Goal: Check status: Check status

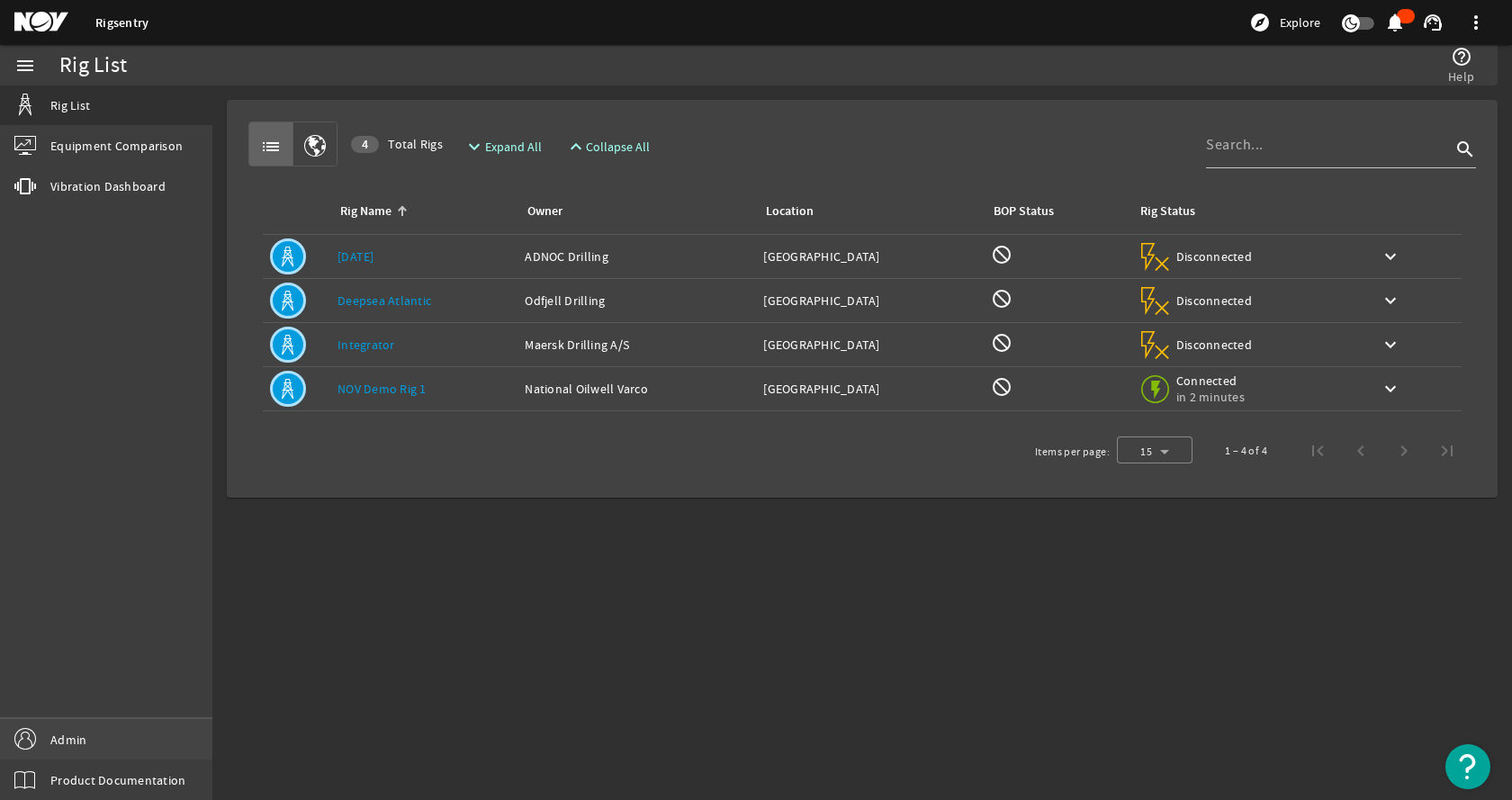
click at [106, 726] on link "Admin" at bounding box center [106, 739] width 212 height 40
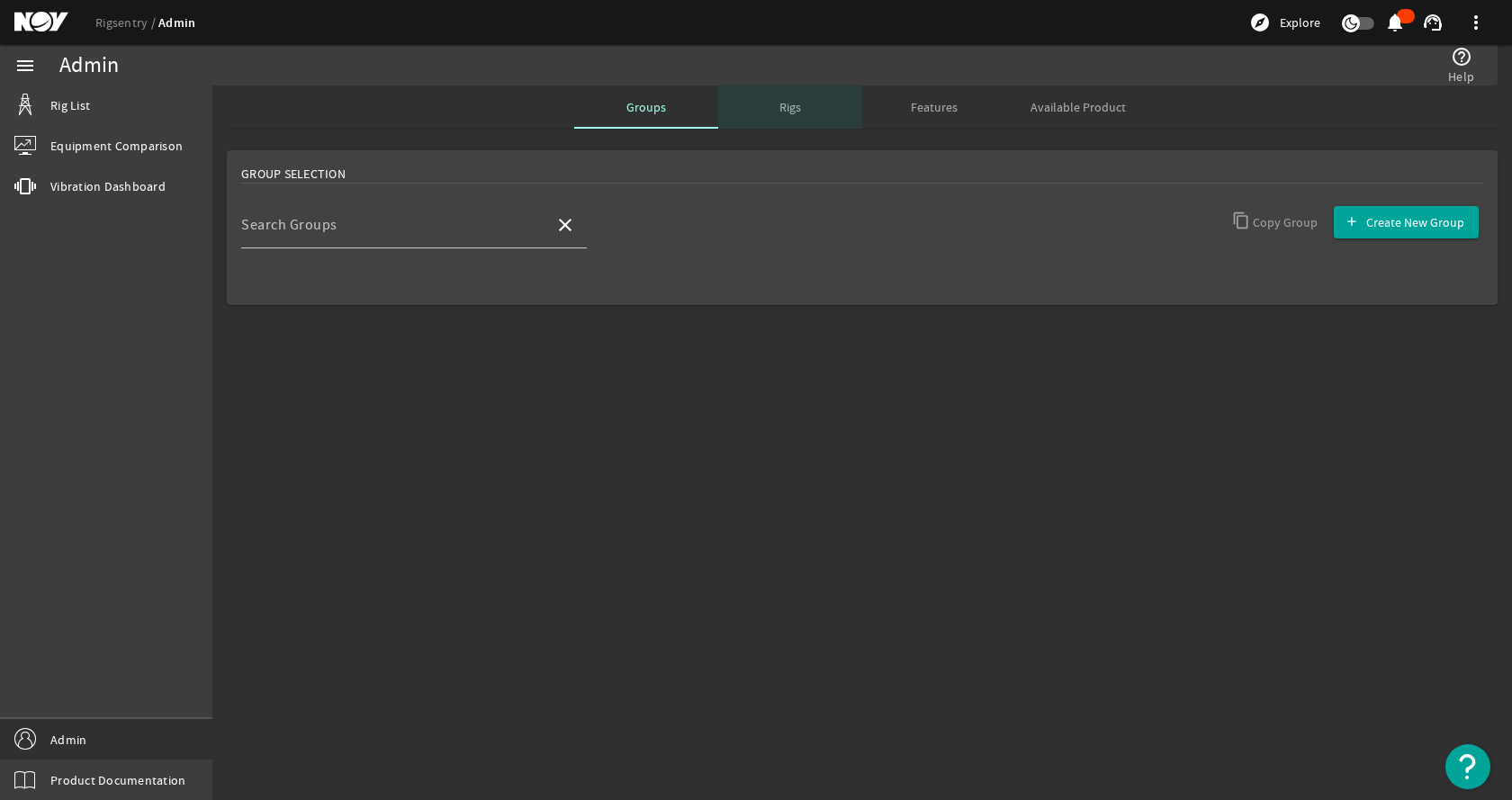
click at [809, 117] on div "Rigs" at bounding box center [790, 108] width 144 height 43
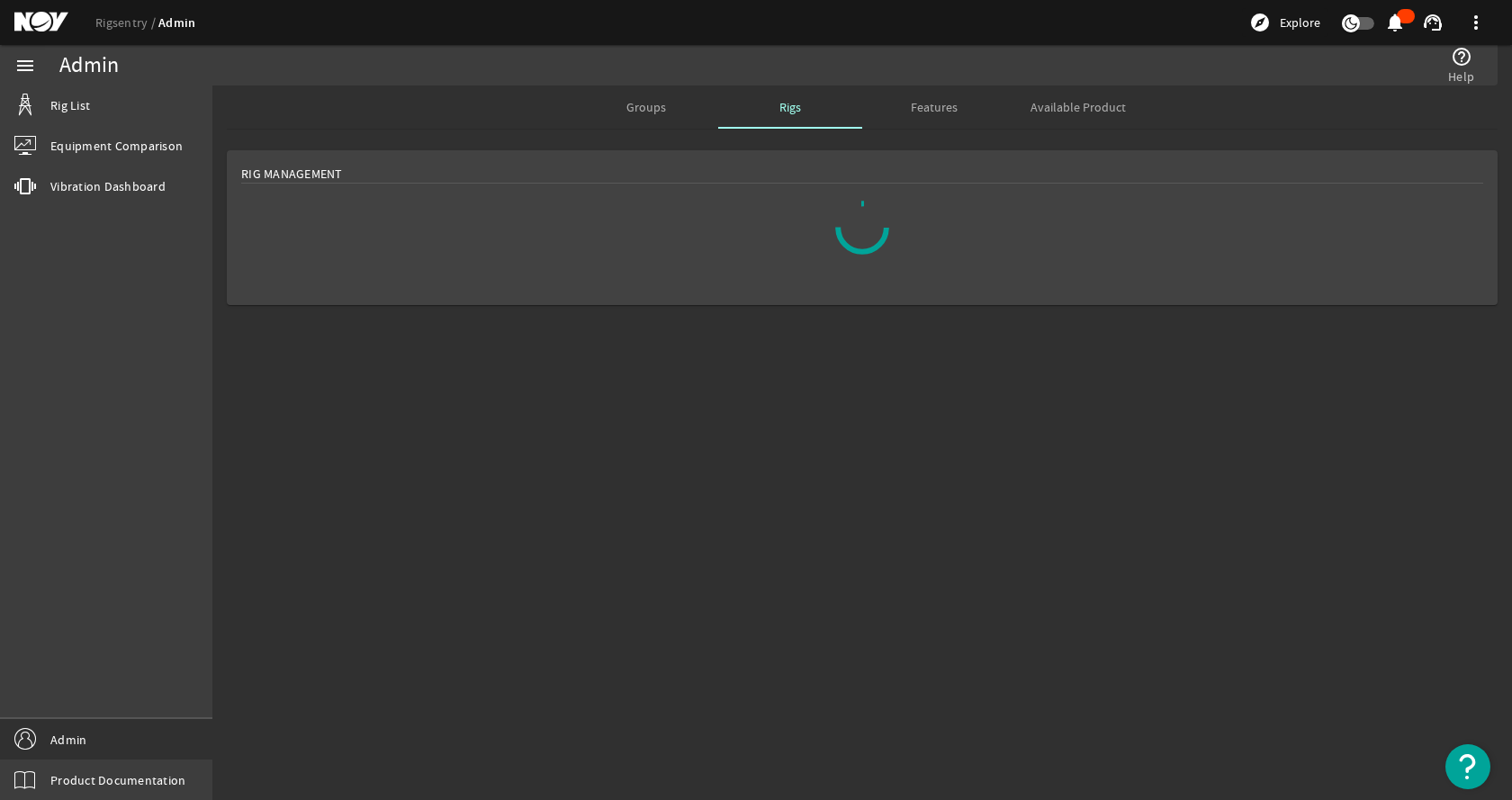
click at [645, 624] on mat-sidenav-content "Admin help_outline Help Groups Rigs Features Available Product Rig Management" at bounding box center [861, 443] width 1299 height 714
click at [662, 518] on mat-sidenav-content "Admin help_outline Help Groups Rigs Features Available Product Rig Management" at bounding box center [861, 443] width 1299 height 714
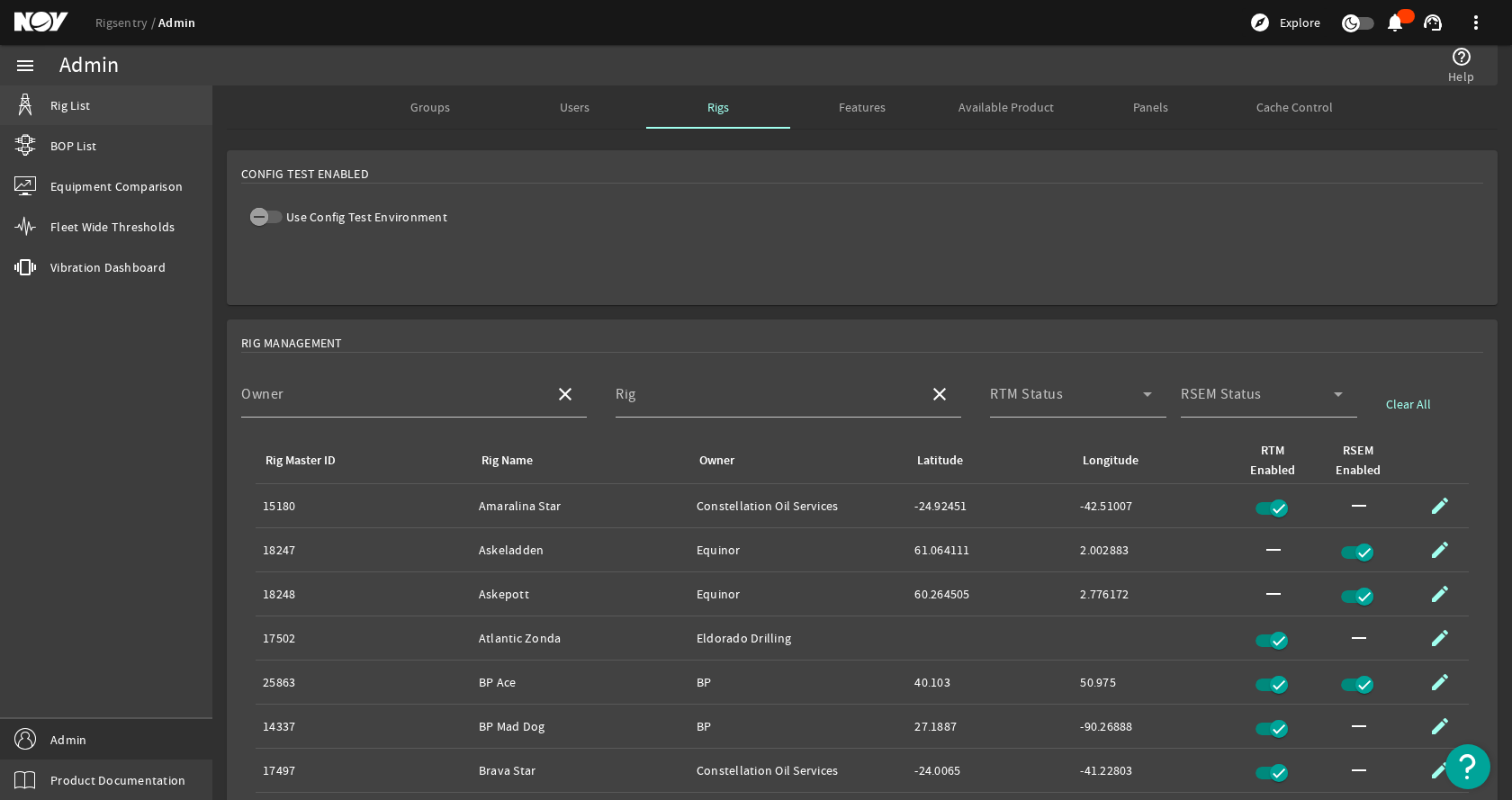
click at [107, 97] on link "Rig List" at bounding box center [106, 106] width 212 height 39
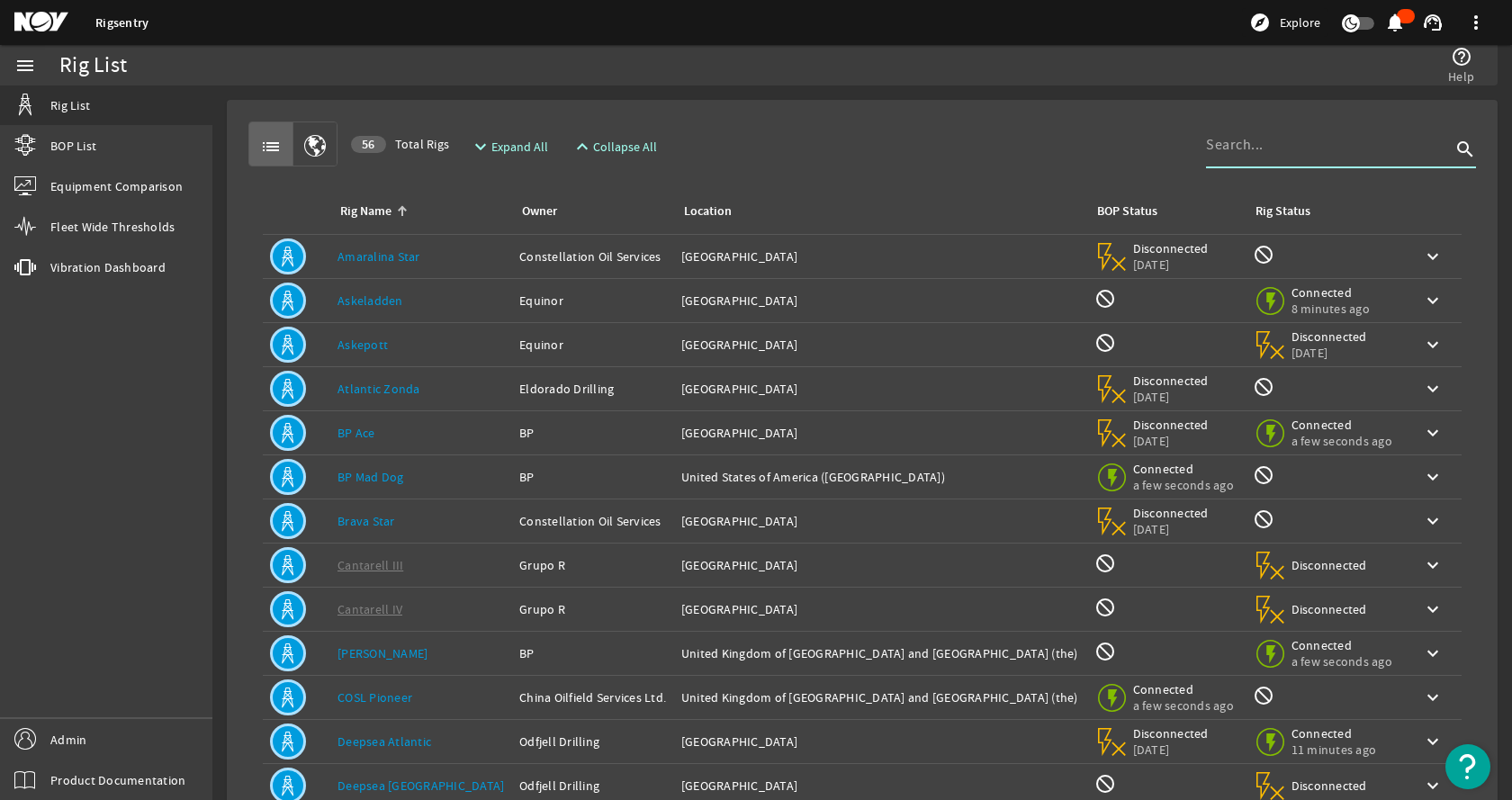
click at [1272, 146] on input at bounding box center [1328, 145] width 245 height 22
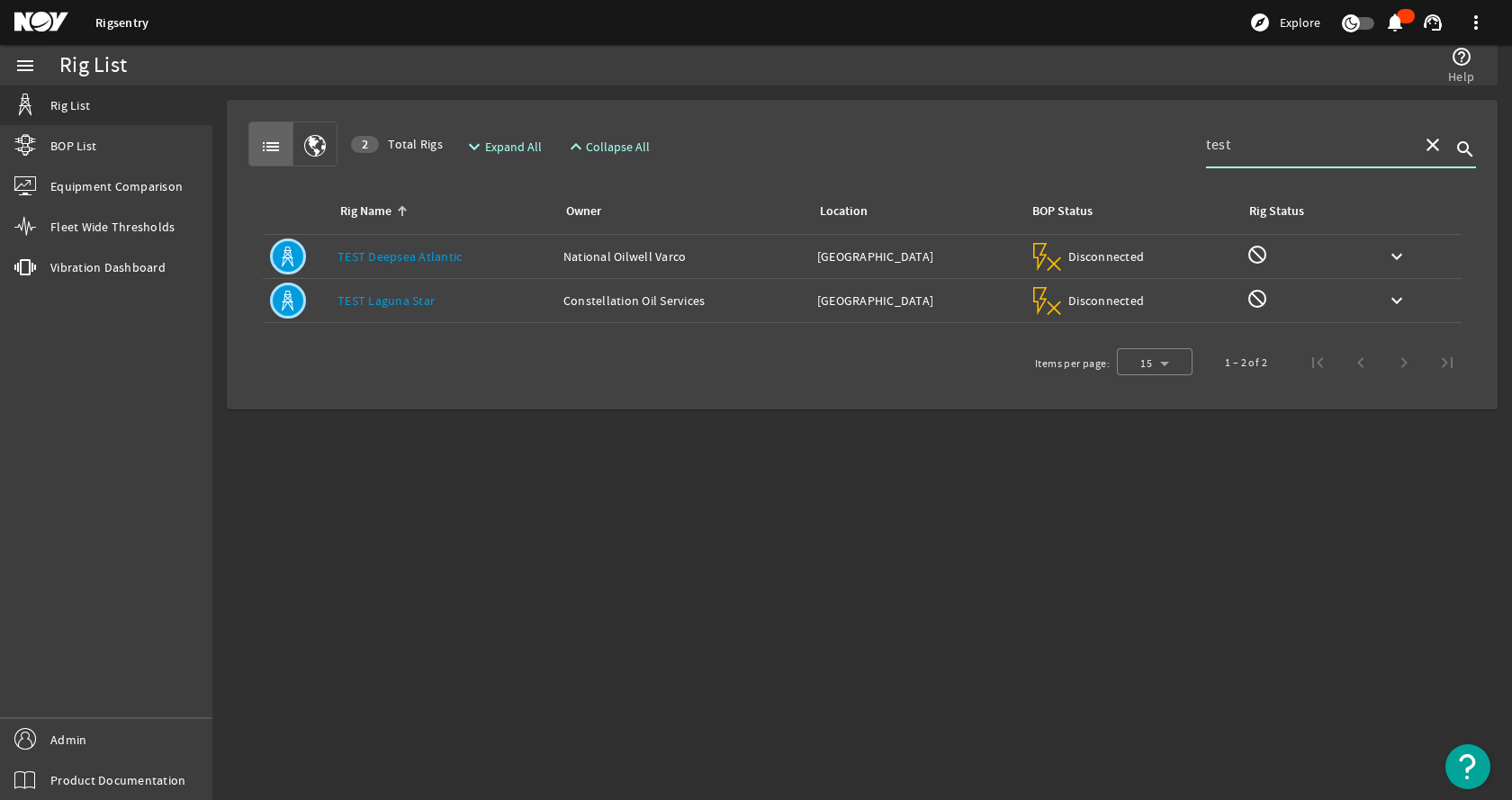
type input "test"
click at [784, 137] on div "list 2 Total Rigs expand_more Expand All expand_less Collapse All test close se…" at bounding box center [862, 144] width 1227 height 45
click at [388, 295] on link "TEST Laguna Star" at bounding box center [386, 300] width 98 height 16
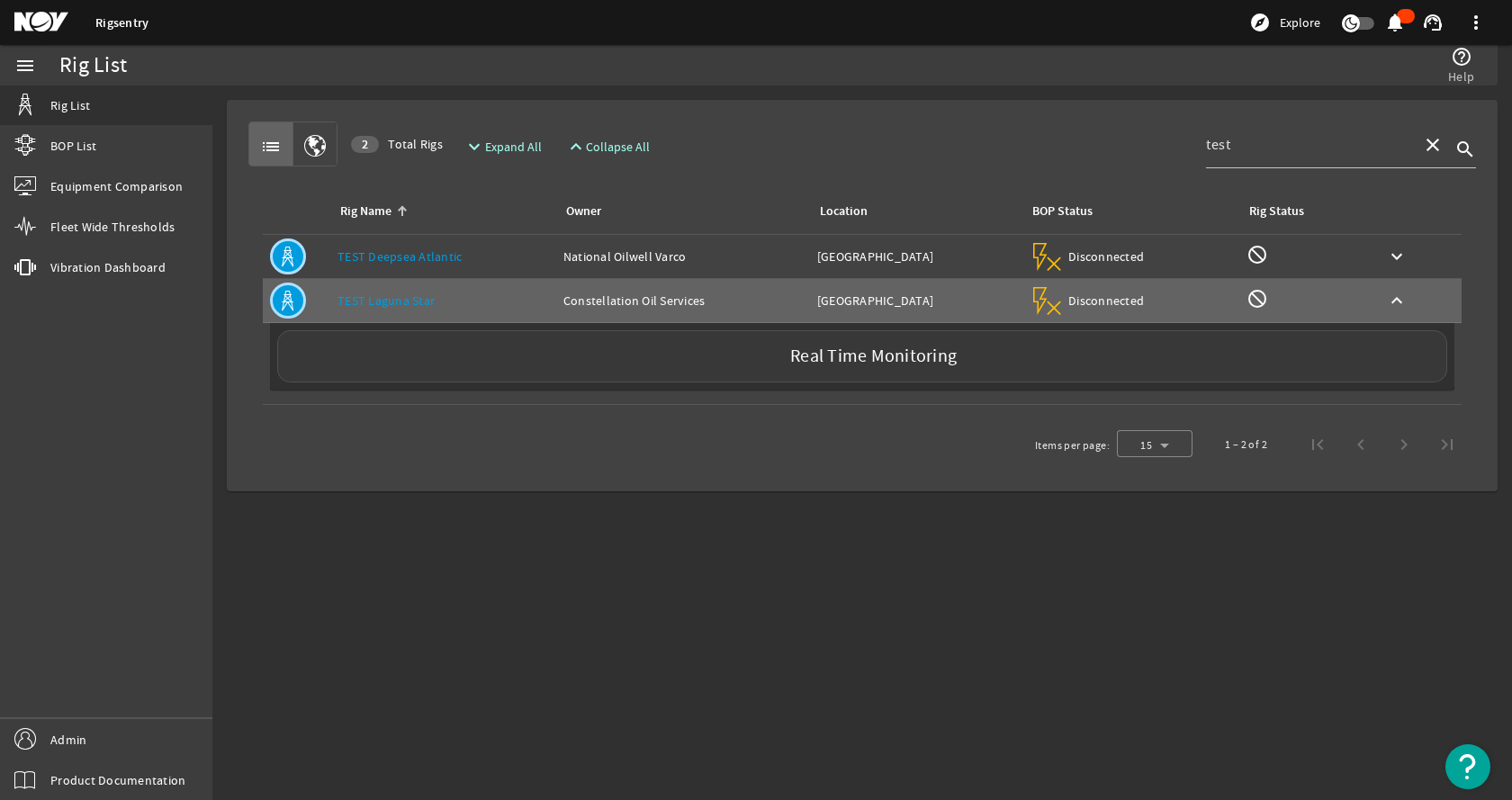
click at [437, 352] on div "Real Time Monitoring" at bounding box center [862, 356] width 1170 height 52
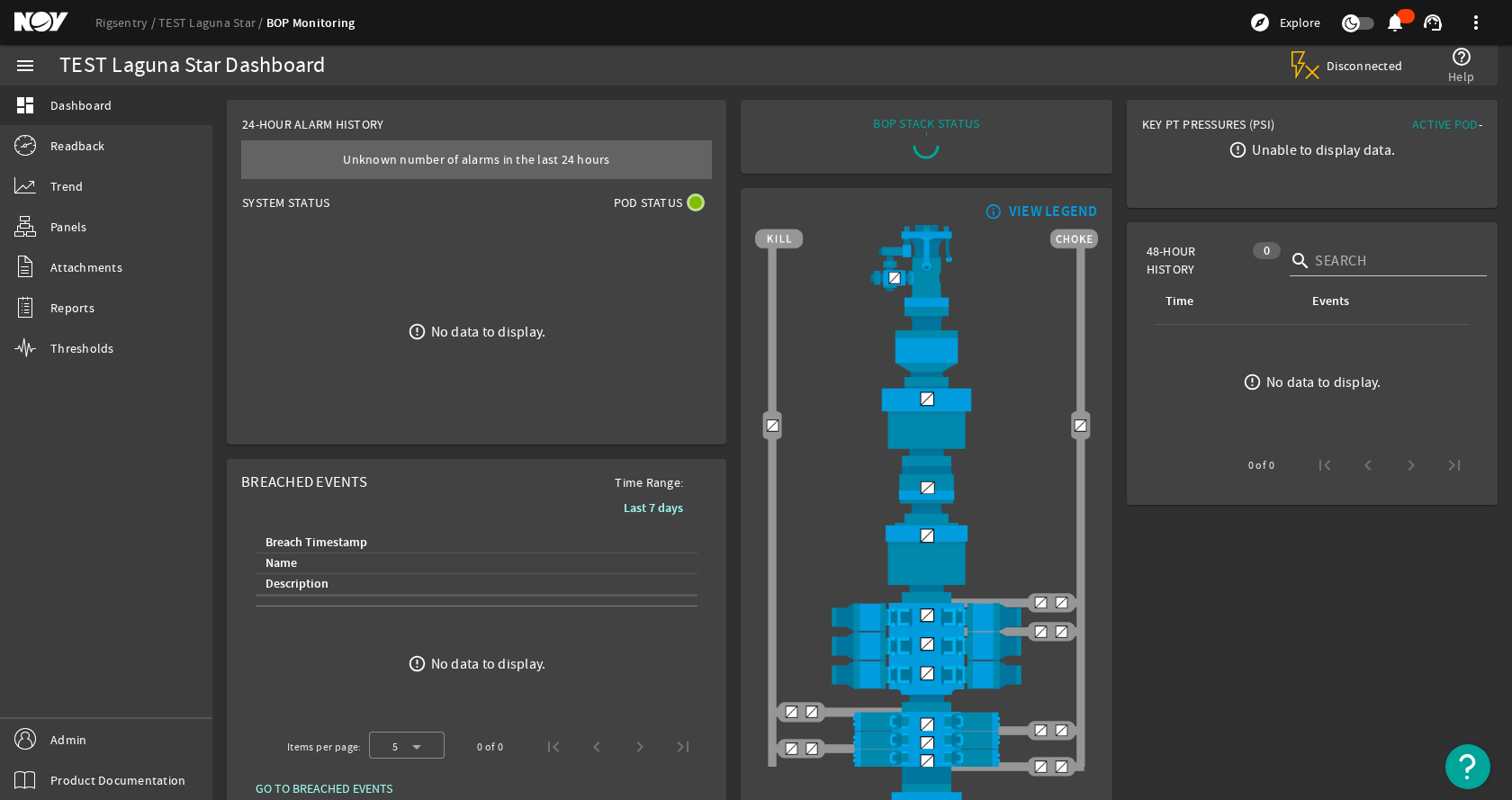
click at [727, 273] on rigsentry-mat-card "24-Hour Alarm History Created with Highcharts 11.1.0 Strap failed to load. Retr…" at bounding box center [476, 272] width 514 height 359
click at [619, 386] on div "error_outline No data to display." at bounding box center [476, 331] width 497 height 225
